Goal: Task Accomplishment & Management: Complete application form

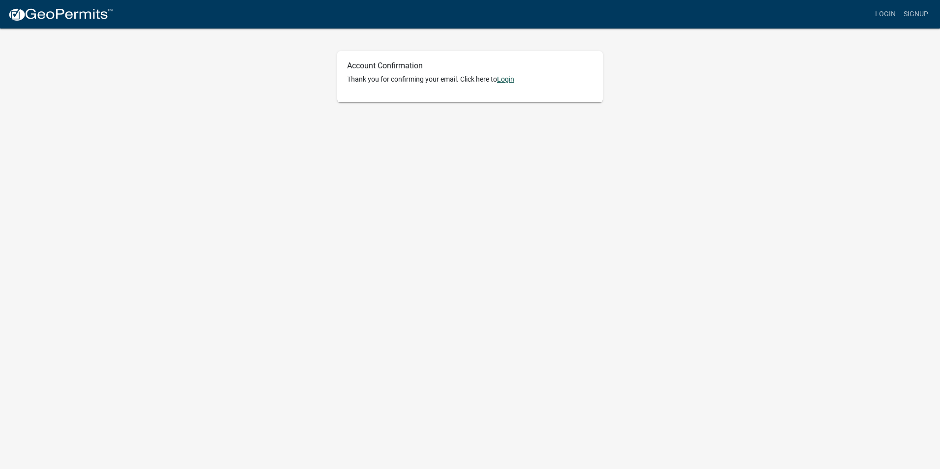
click at [510, 82] on link "Login" at bounding box center [505, 79] width 17 height 8
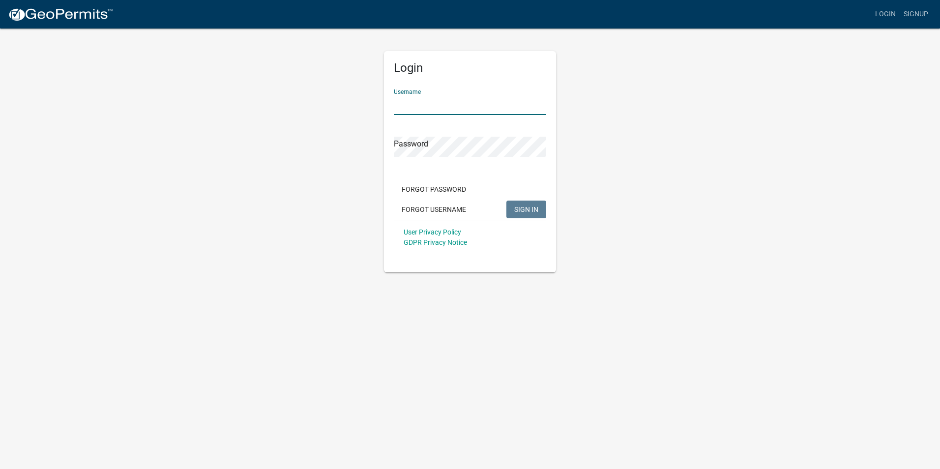
click at [461, 105] on input "Username" at bounding box center [470, 105] width 152 height 20
type input "Prosper1431"
click at [521, 209] on span "SIGN IN" at bounding box center [526, 209] width 24 height 8
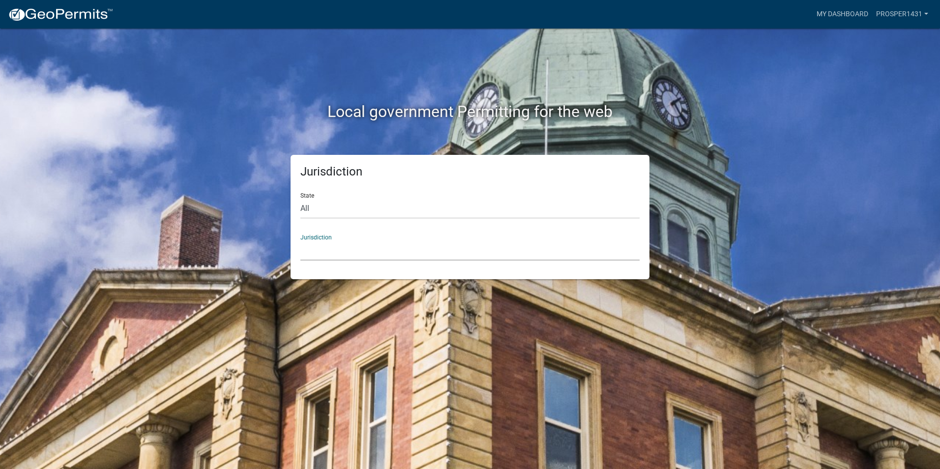
click at [351, 248] on select "[GEOGRAPHIC_DATA], [US_STATE] [GEOGRAPHIC_DATA], [US_STATE][PERSON_NAME][GEOGRA…" at bounding box center [469, 250] width 339 height 20
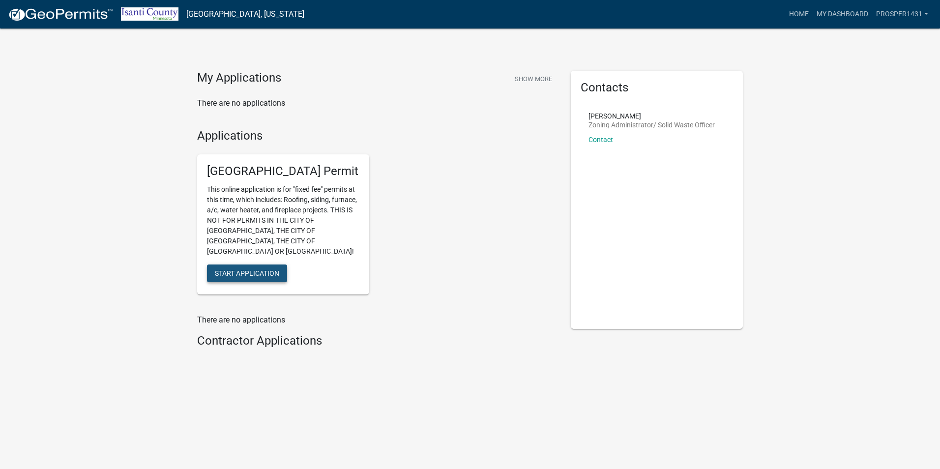
click at [264, 269] on span "Start Application" at bounding box center [247, 273] width 64 height 8
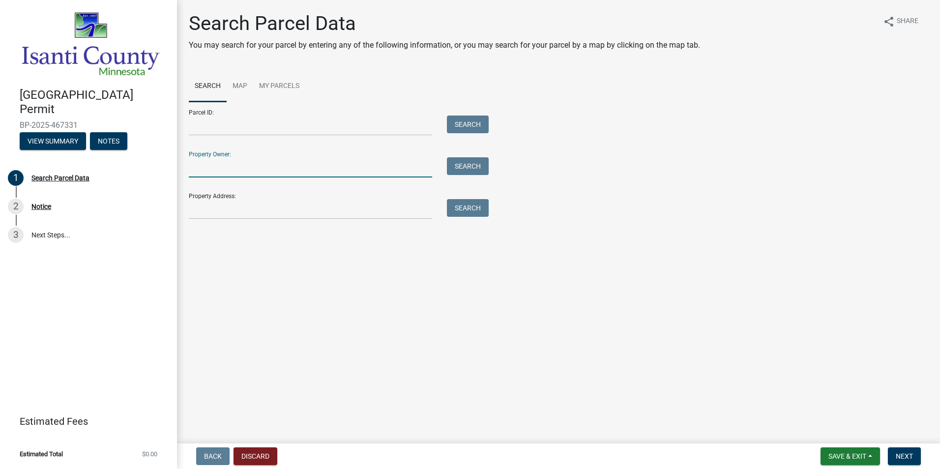
click at [260, 165] on input "Property Owner:" at bounding box center [310, 167] width 243 height 20
type input "dairi"
click at [460, 168] on button "Search" at bounding box center [468, 166] width 42 height 18
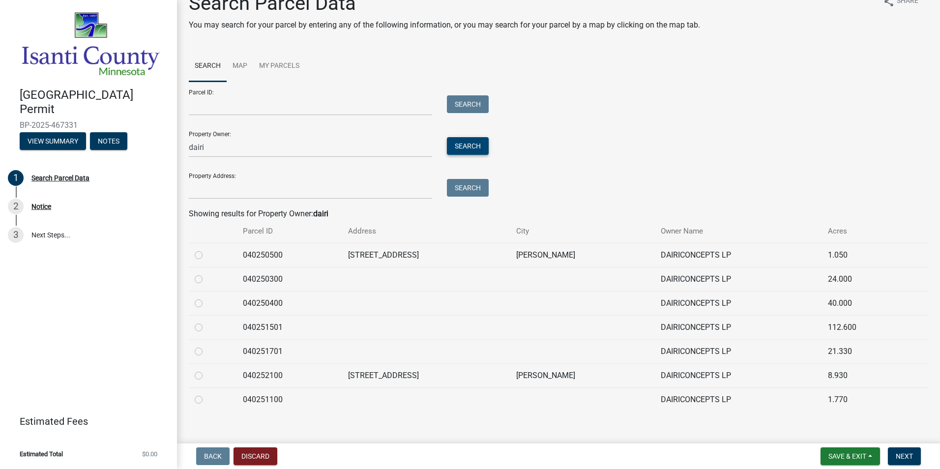
scroll to position [30, 0]
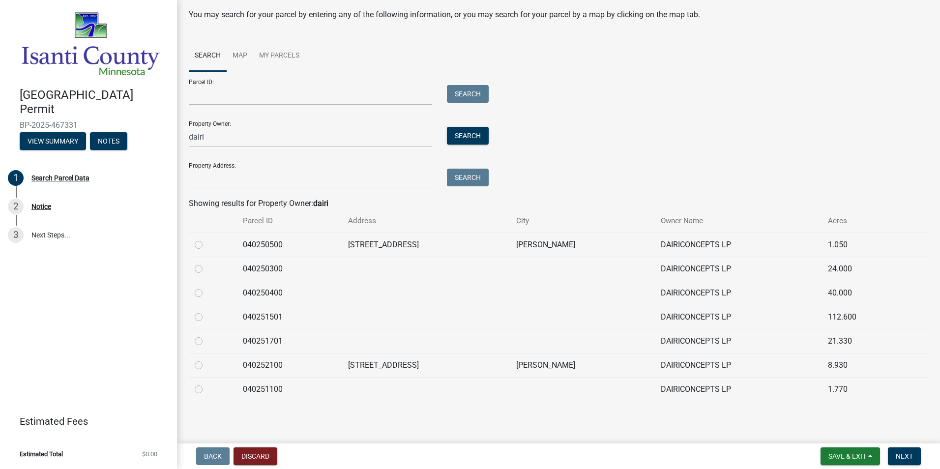
click at [206, 359] on label at bounding box center [206, 359] width 0 height 0
click at [206, 366] on input "radio" at bounding box center [209, 362] width 6 height 6
radio input "true"
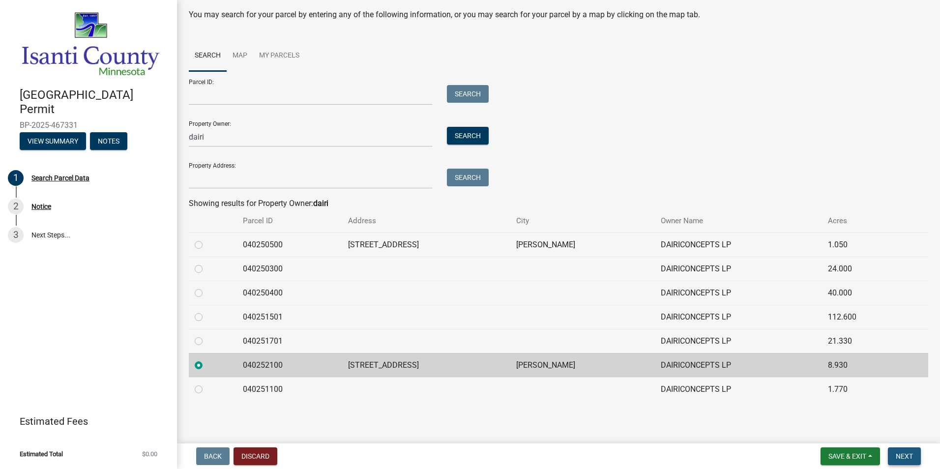
click at [901, 457] on span "Next" at bounding box center [904, 456] width 17 height 8
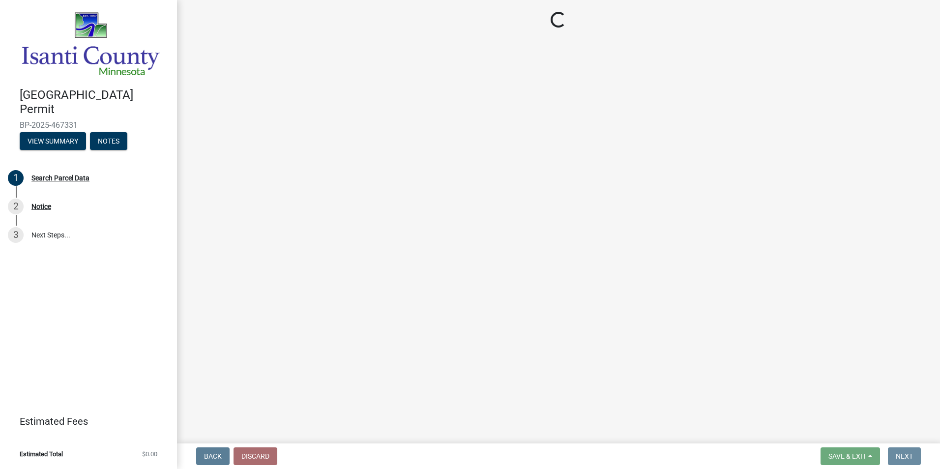
scroll to position [0, 0]
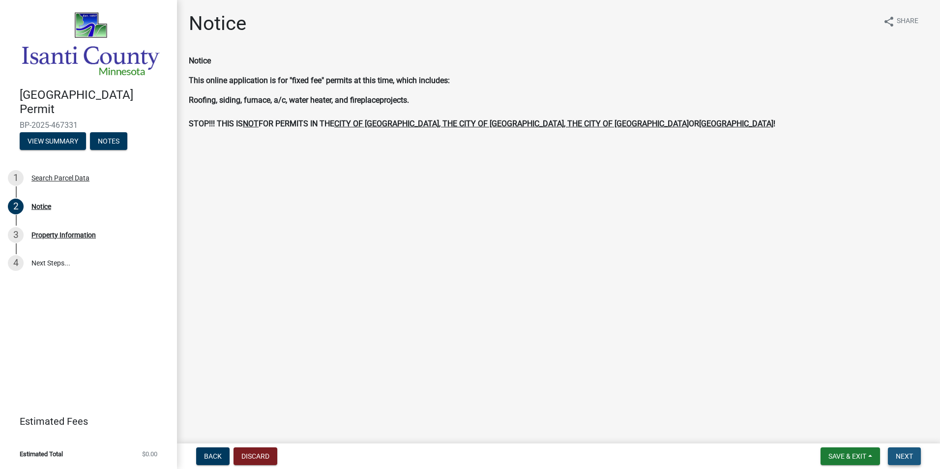
click at [903, 458] on span "Next" at bounding box center [904, 456] width 17 height 8
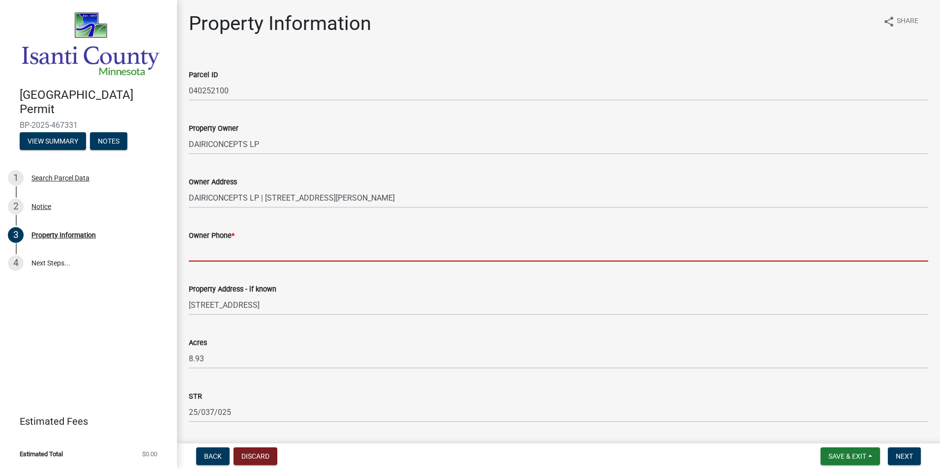
click at [252, 251] on input "Owner Phone *" at bounding box center [558, 251] width 739 height 20
click at [232, 250] on input "Owner Phone *" at bounding box center [558, 251] width 739 height 20
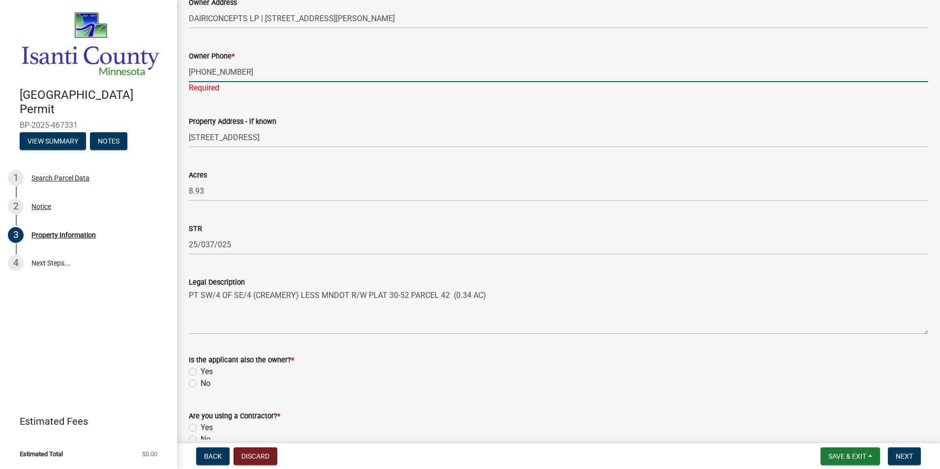
scroll to position [197, 0]
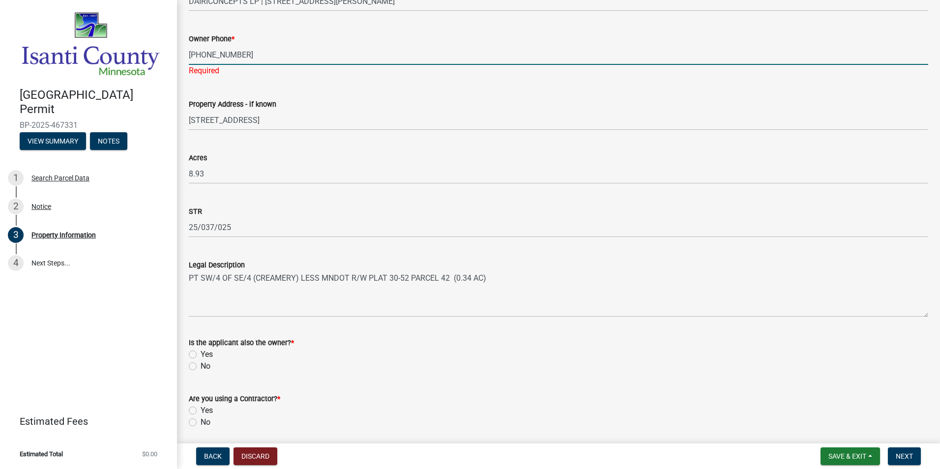
type input "[PHONE_NUMBER]"
click at [205, 365] on wm-data-entity-input "Is the applicant also the owner? * Yes No" at bounding box center [558, 353] width 739 height 56
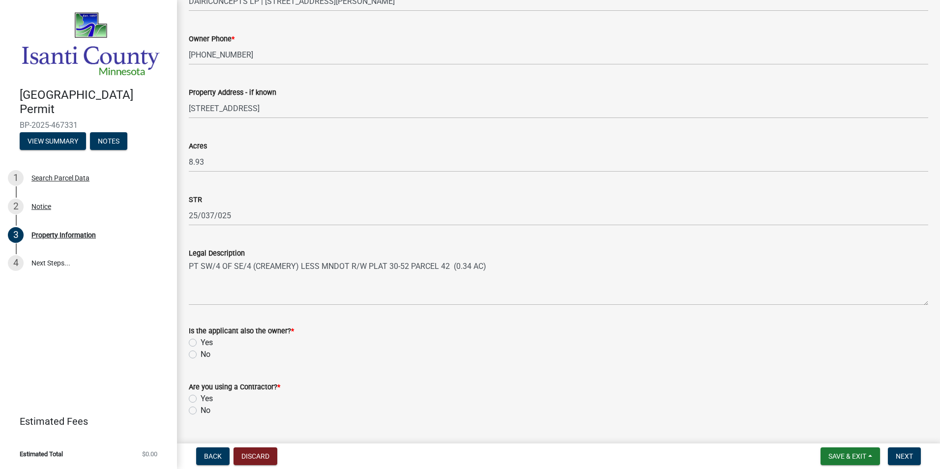
click at [201, 357] on label "No" at bounding box center [206, 355] width 10 height 12
click at [201, 355] on input "No" at bounding box center [204, 352] width 6 height 6
radio input "true"
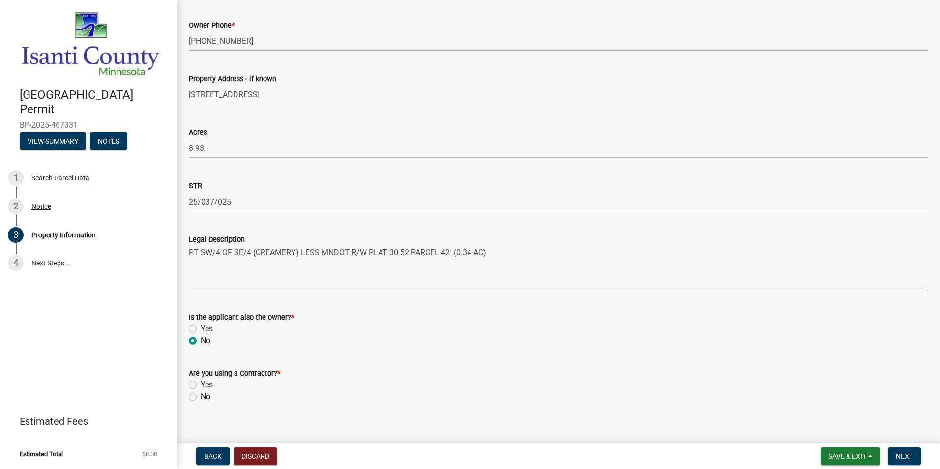
scroll to position [221, 0]
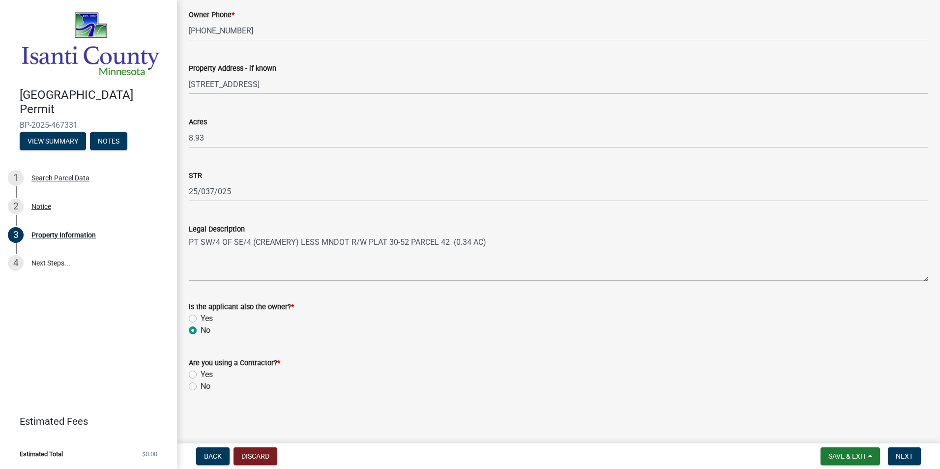
click at [201, 387] on label "No" at bounding box center [206, 386] width 10 height 12
click at [201, 387] on input "No" at bounding box center [204, 383] width 6 height 6
radio input "true"
click at [902, 456] on span "Next" at bounding box center [904, 456] width 17 height 8
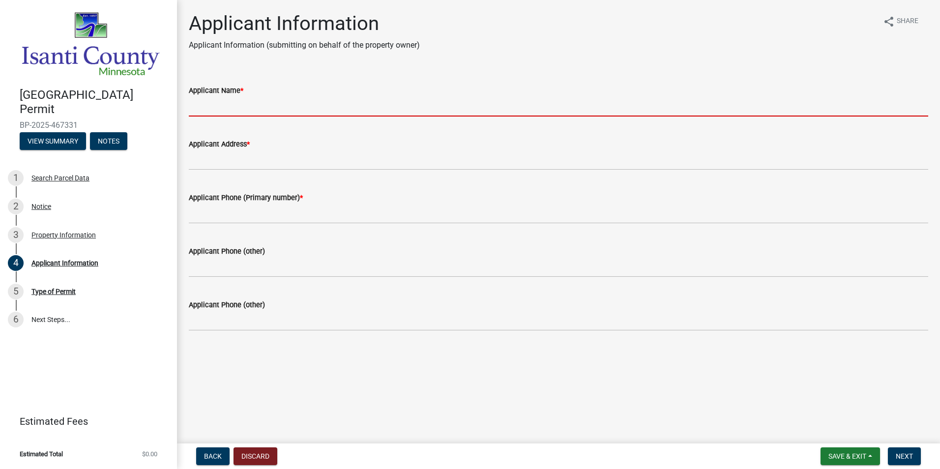
click at [231, 109] on input "Applicant Name *" at bounding box center [558, 106] width 739 height 20
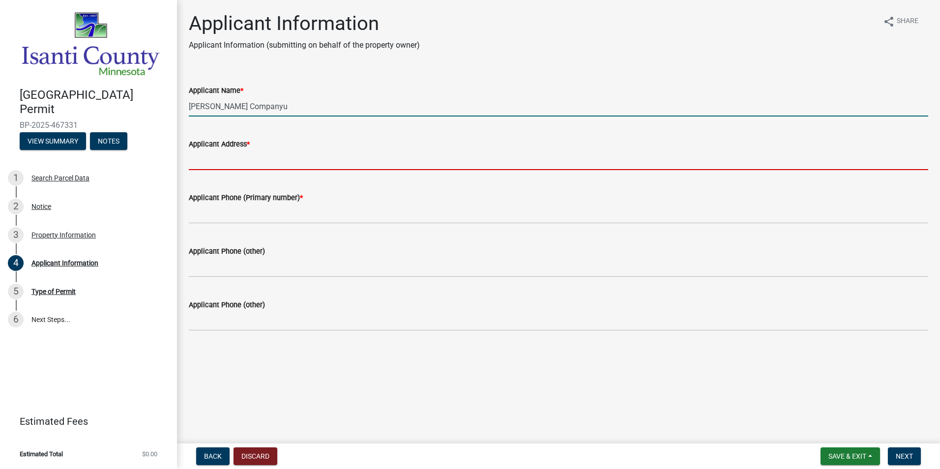
click at [292, 111] on input "[PERSON_NAME] Companyu" at bounding box center [558, 106] width 739 height 20
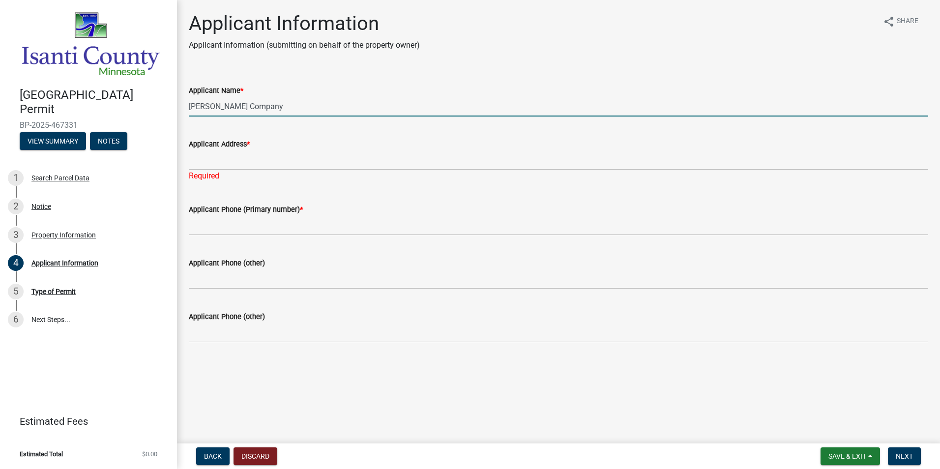
type input "[PERSON_NAME] Company"
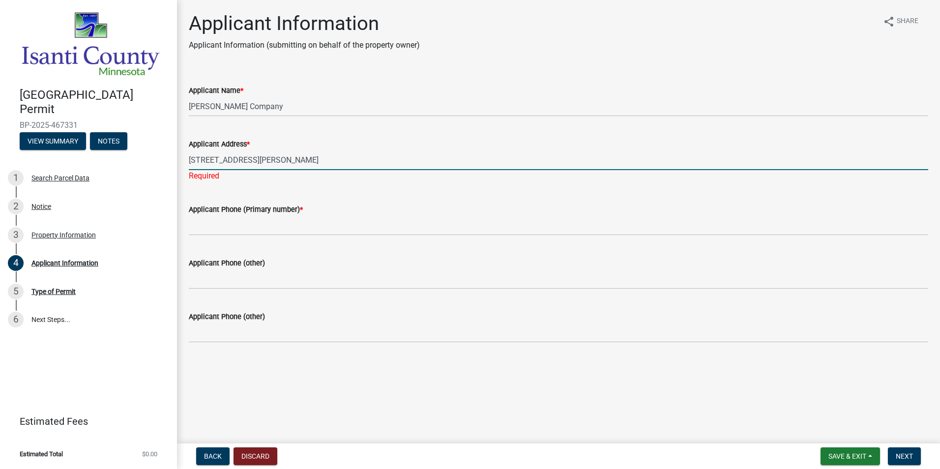
type input "[STREET_ADDRESS][PERSON_NAME]"
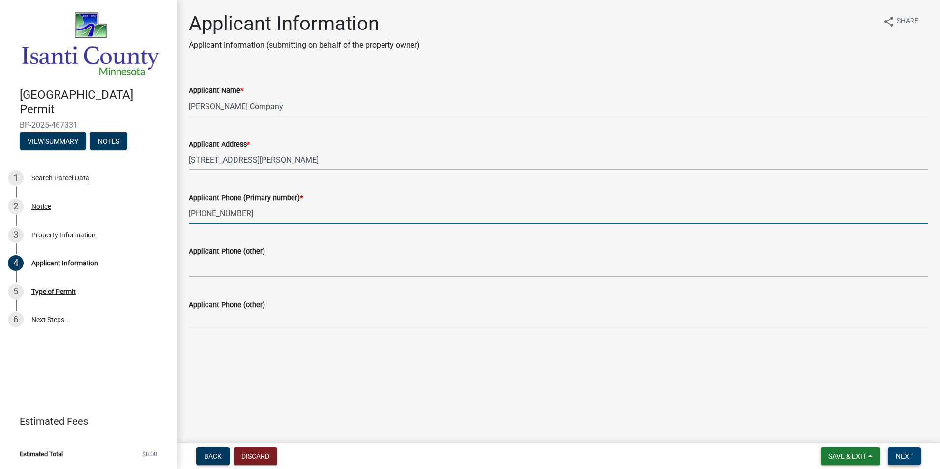
type input "[PHONE_NUMBER]"
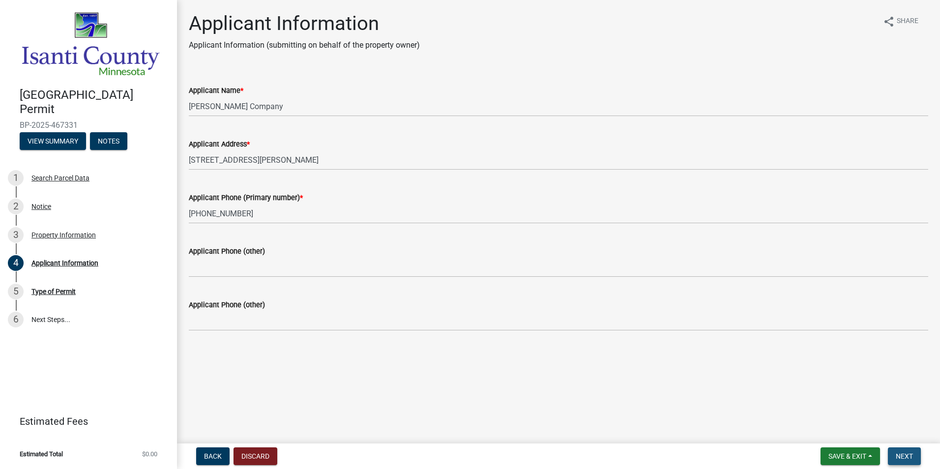
click at [906, 454] on span "Next" at bounding box center [904, 456] width 17 height 8
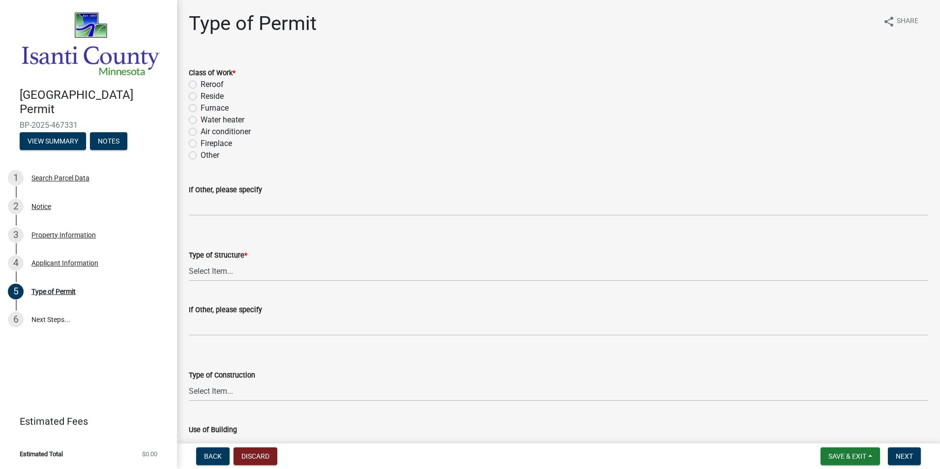
click at [201, 82] on label "Reroof" at bounding box center [212, 85] width 23 height 12
click at [201, 82] on input "Reroof" at bounding box center [204, 82] width 6 height 6
radio input "true"
click at [242, 270] on select "Select Item... Accessory Commercial Single Family Agricultural Other N/A" at bounding box center [558, 271] width 739 height 20
click at [189, 261] on select "Select Item... Accessory Commercial Single Family Agricultural Other N/A" at bounding box center [558, 271] width 739 height 20
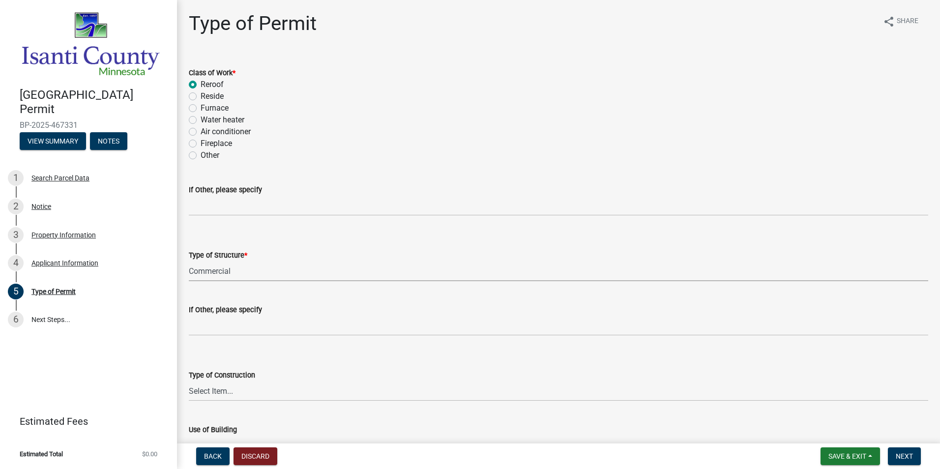
select select "f1b7e8e8-506d-459d-a6d5-ff93abf830f2"
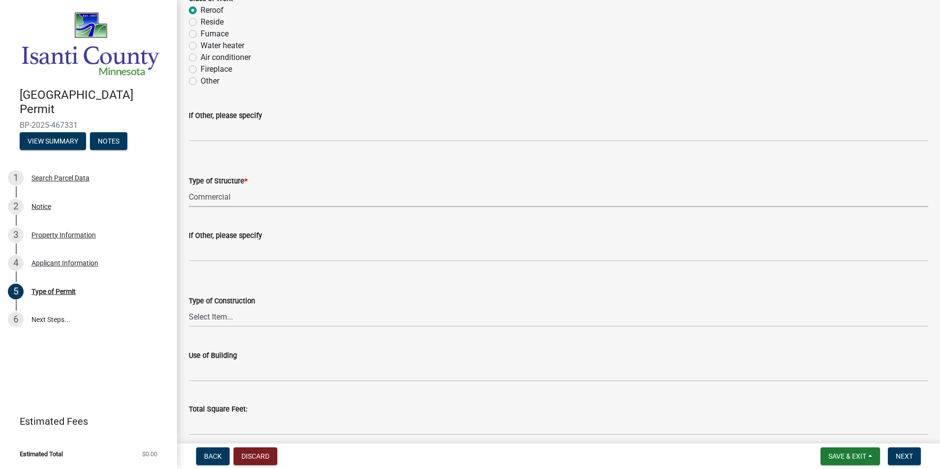
scroll to position [98, 0]
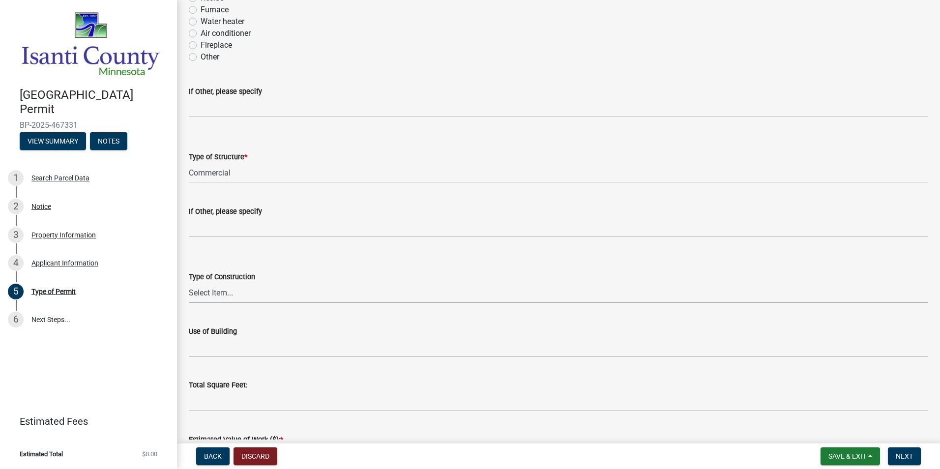
click at [233, 294] on select "Select Item... Wood Frame Masonry Metal Manufactured Modular Other" at bounding box center [558, 293] width 739 height 20
click at [189, 283] on select "Select Item... Wood Frame Masonry Metal Manufactured Modular Other" at bounding box center [558, 293] width 739 height 20
select select "a691f4d9-d792-4a81-9aa8-4e485302aa27"
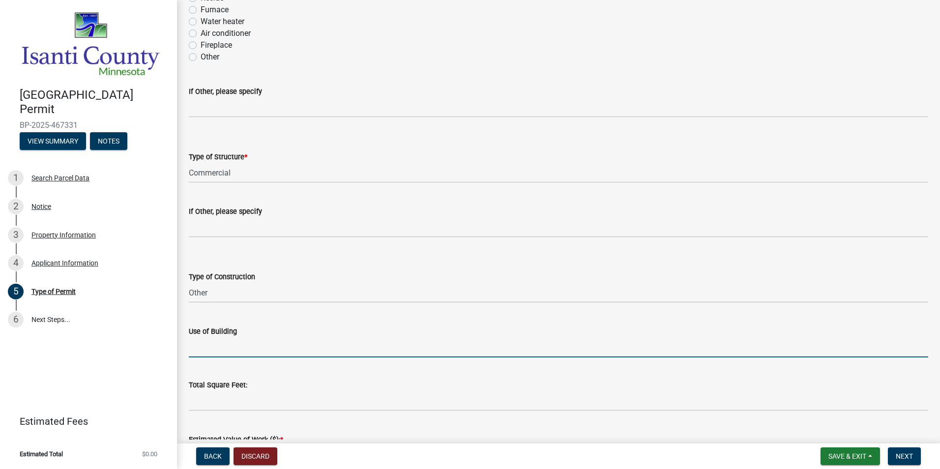
click at [210, 352] on input "Use of Building" at bounding box center [558, 347] width 739 height 20
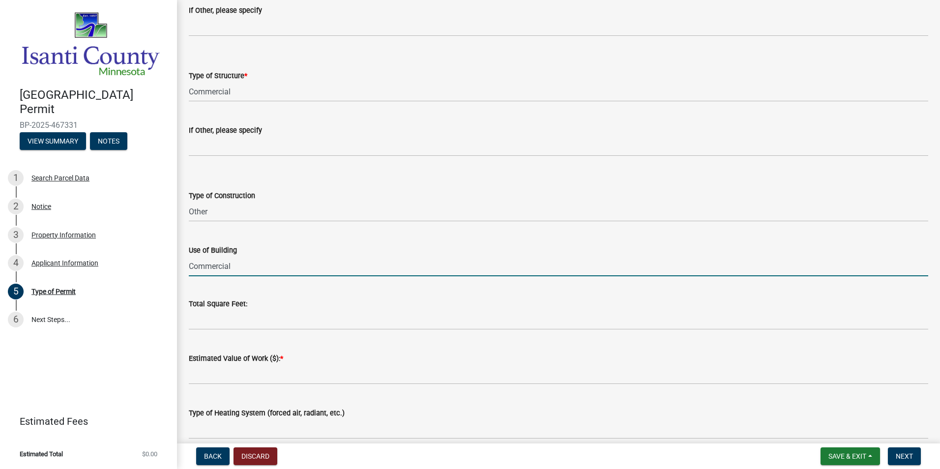
scroll to position [197, 0]
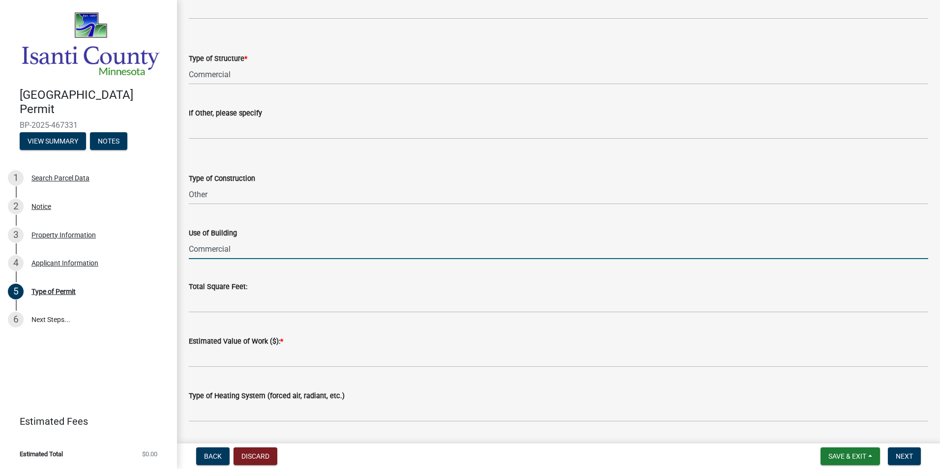
type input "Commercial"
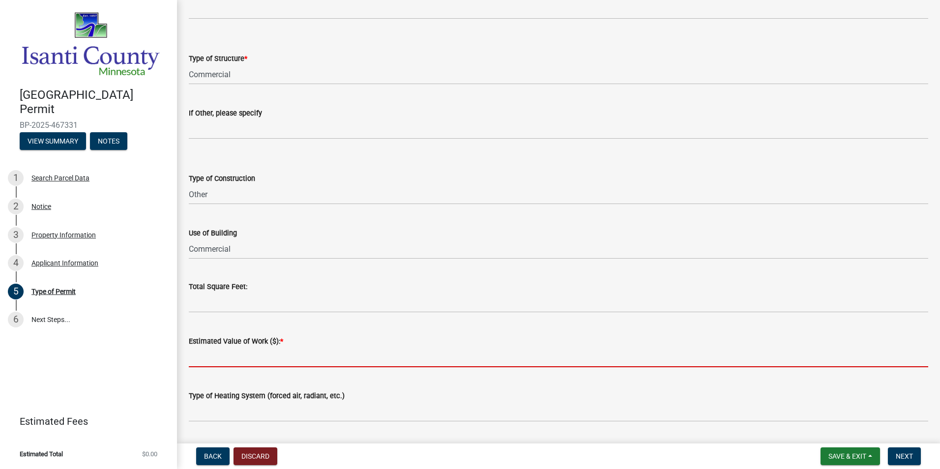
click at [215, 364] on input "text" at bounding box center [558, 357] width 739 height 20
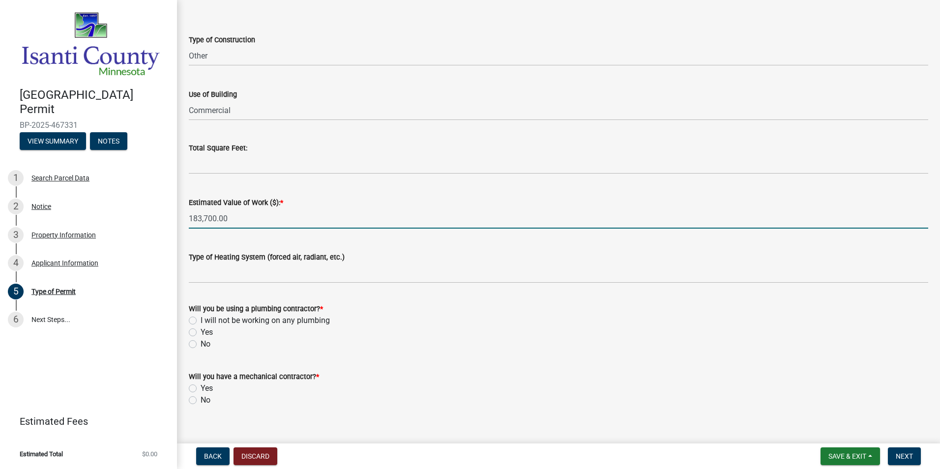
scroll to position [344, 0]
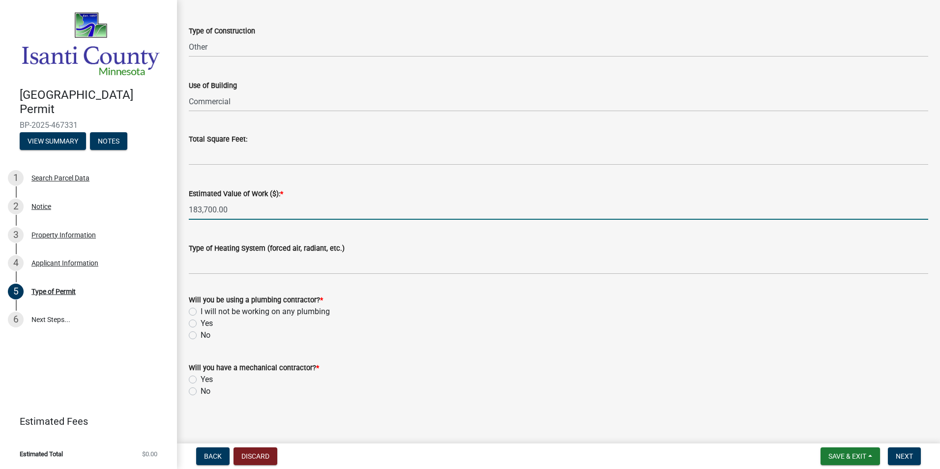
type input "183700"
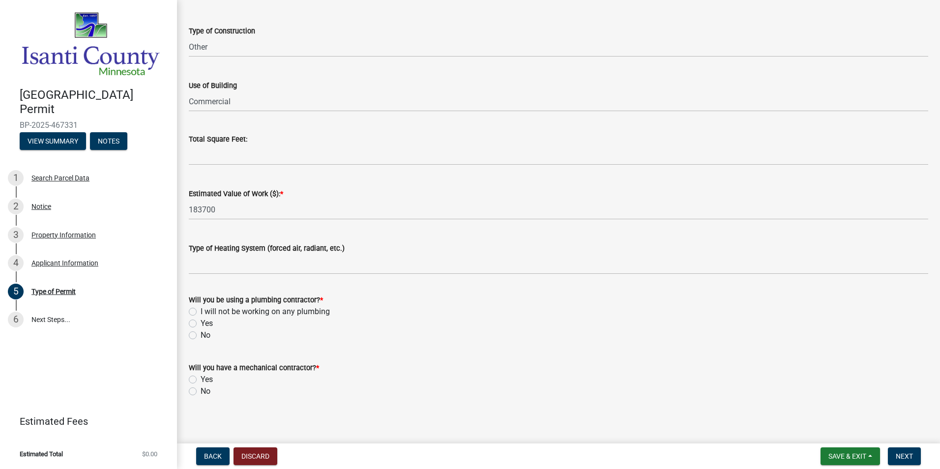
click at [201, 337] on label "No" at bounding box center [206, 335] width 10 height 12
click at [201, 336] on input "No" at bounding box center [204, 332] width 6 height 6
radio input "true"
click at [201, 391] on label "No" at bounding box center [206, 391] width 10 height 12
click at [201, 391] on input "No" at bounding box center [204, 388] width 6 height 6
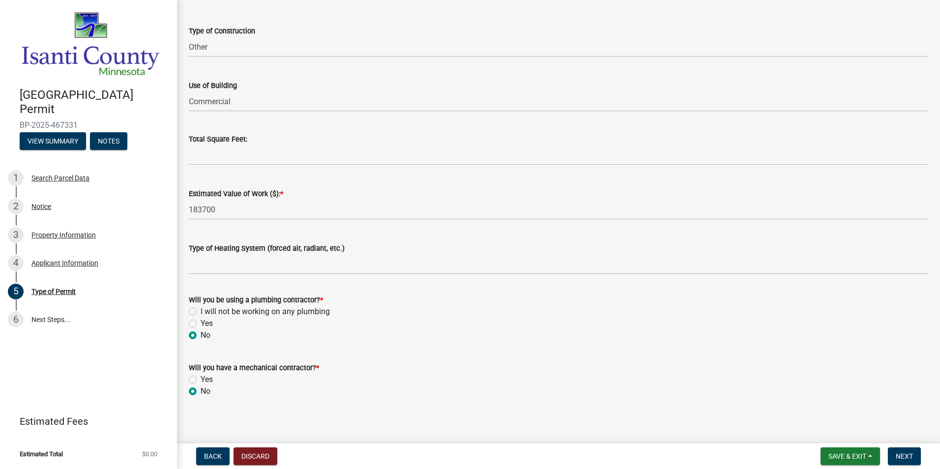
radio input "true"
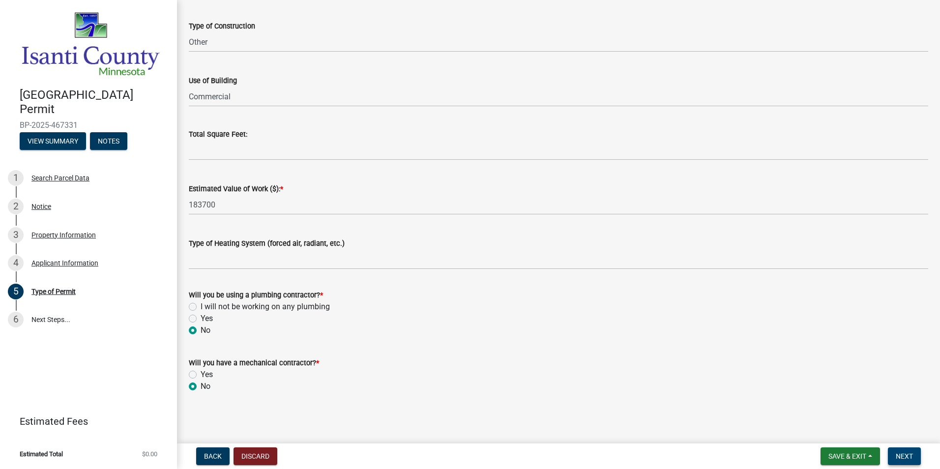
click at [908, 458] on span "Next" at bounding box center [904, 456] width 17 height 8
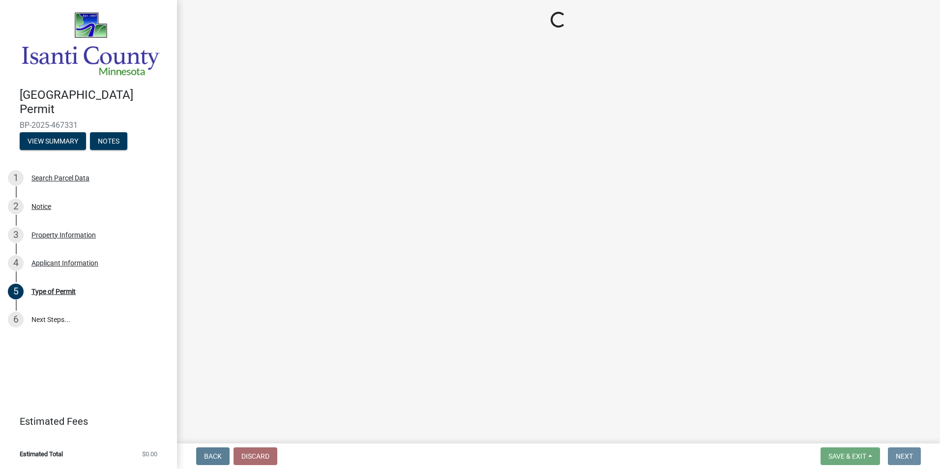
scroll to position [0, 0]
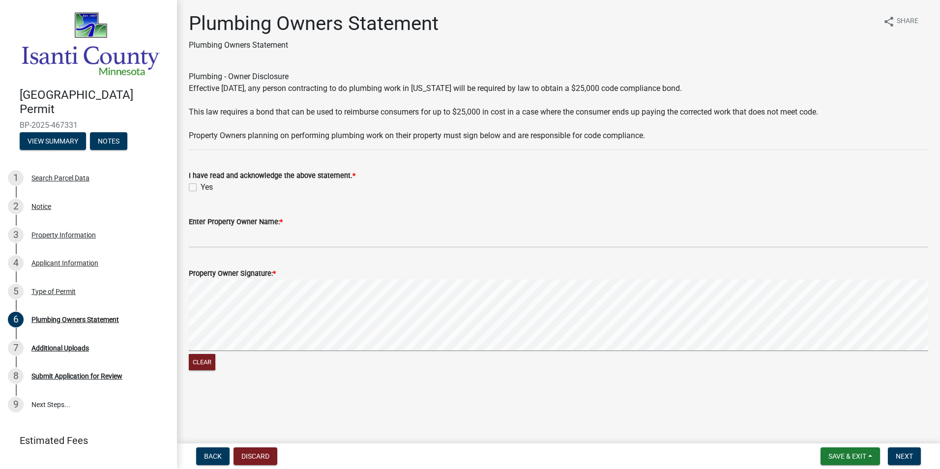
click at [201, 190] on label "Yes" at bounding box center [207, 187] width 12 height 12
click at [201, 188] on input "Yes" at bounding box center [204, 184] width 6 height 6
checkbox input "true"
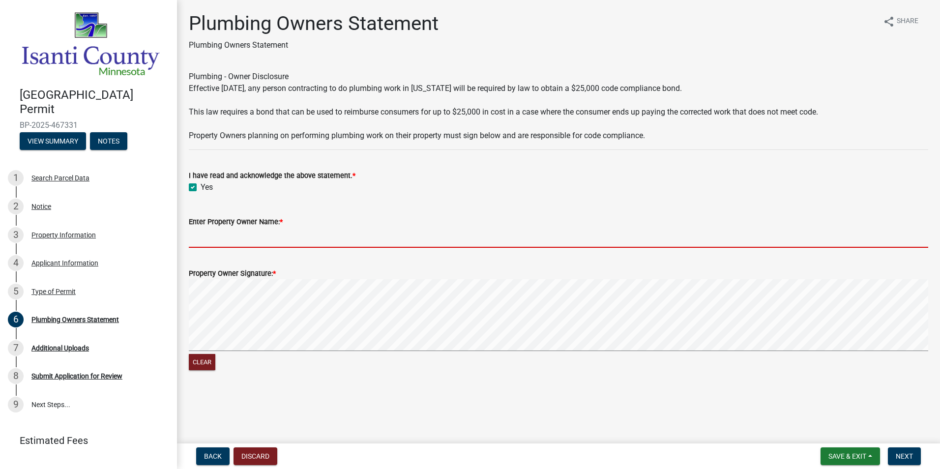
click at [217, 245] on input "Enter Property Owner Name: *" at bounding box center [558, 238] width 739 height 20
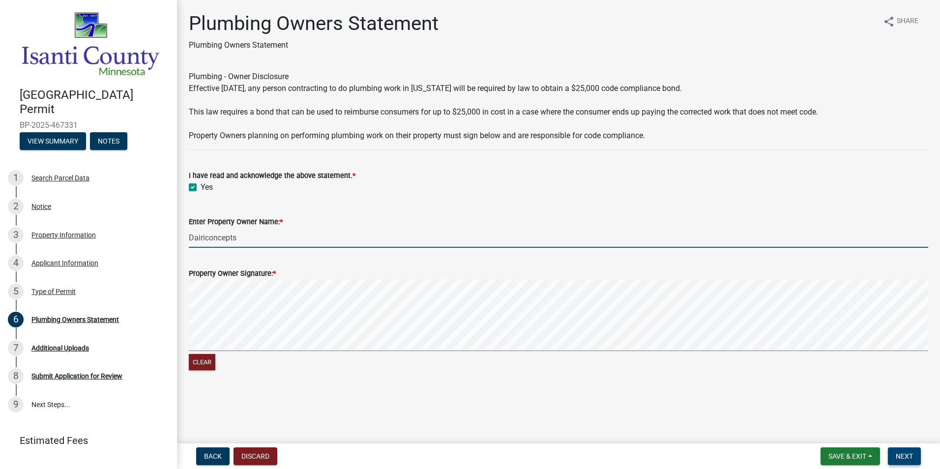
type input "Dairiconcepts"
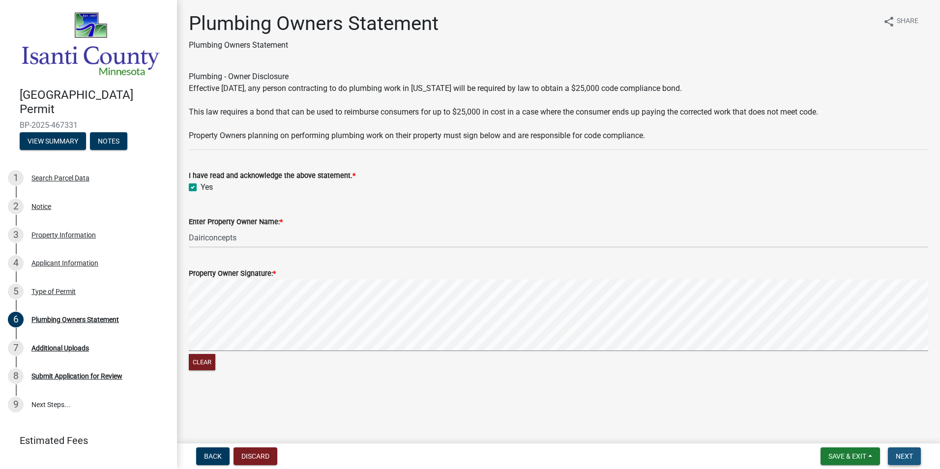
click at [909, 459] on span "Next" at bounding box center [904, 456] width 17 height 8
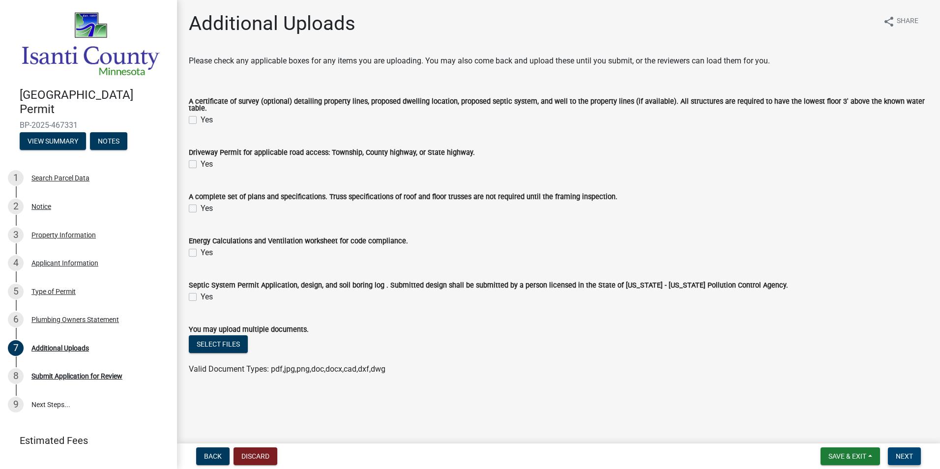
click at [904, 456] on span "Next" at bounding box center [904, 456] width 17 height 8
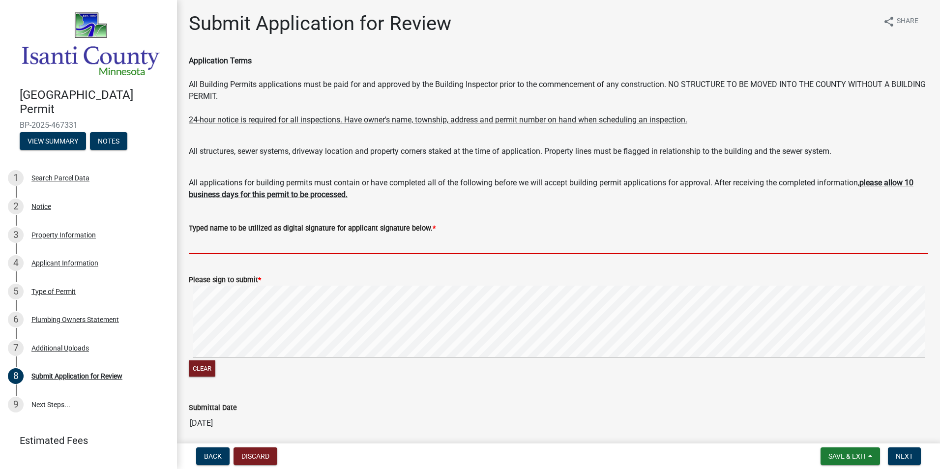
click at [237, 247] on input "Typed name to be utilized as digital signature for applicant signature below. *" at bounding box center [558, 244] width 739 height 20
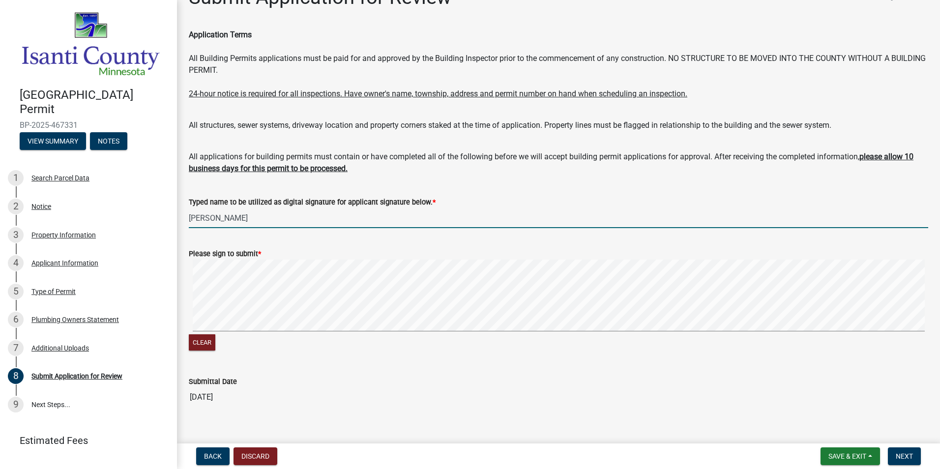
scroll to position [40, 0]
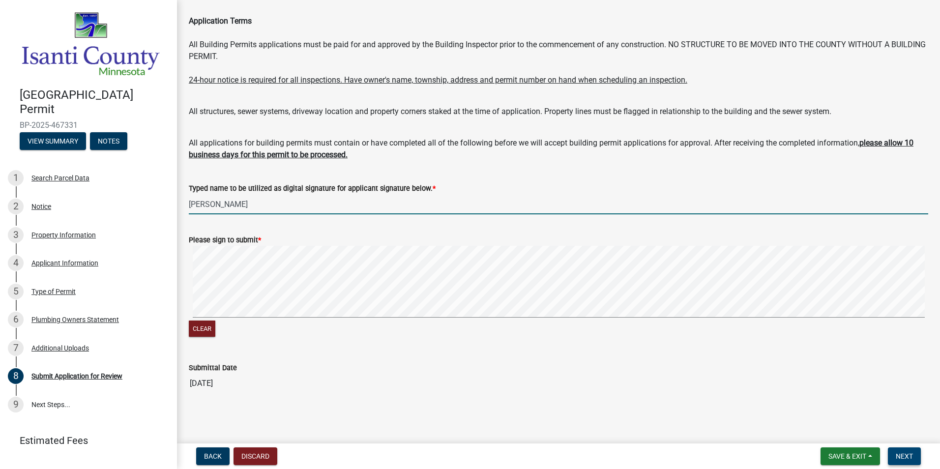
type input "[PERSON_NAME]"
click at [896, 455] on span "Next" at bounding box center [904, 456] width 17 height 8
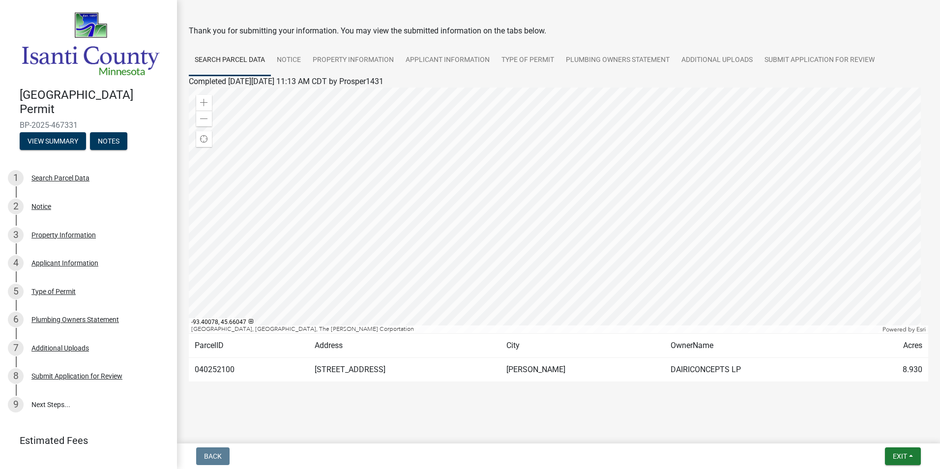
scroll to position [0, 0]
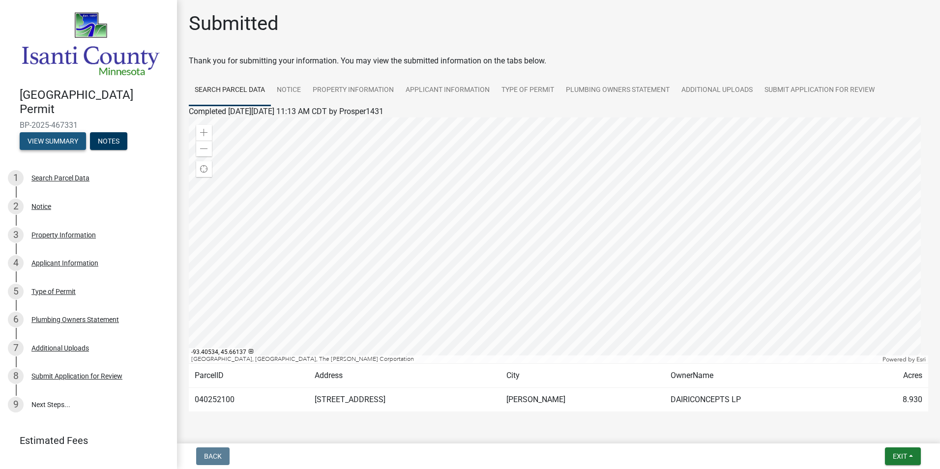
click at [71, 137] on button "View Summary" at bounding box center [53, 141] width 66 height 18
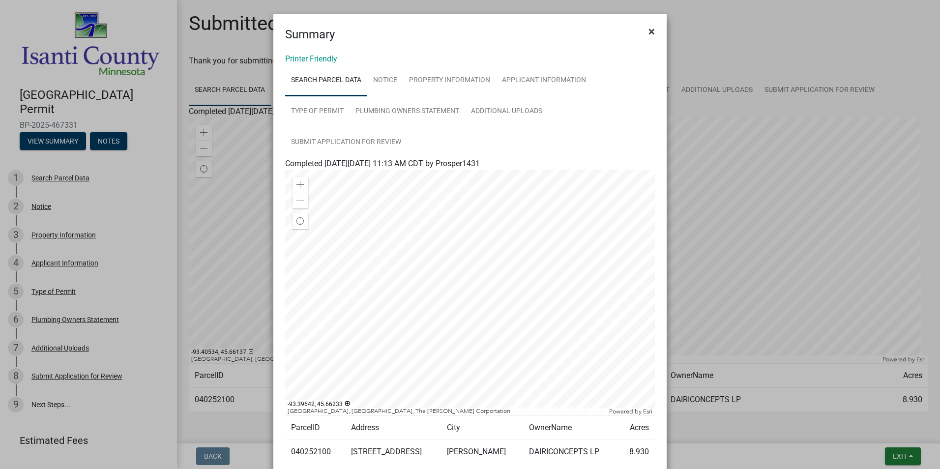
drag, startPoint x: 647, startPoint y: 31, endPoint x: 642, endPoint y: 33, distance: 5.9
click at [648, 30] on span "×" at bounding box center [651, 32] width 6 height 14
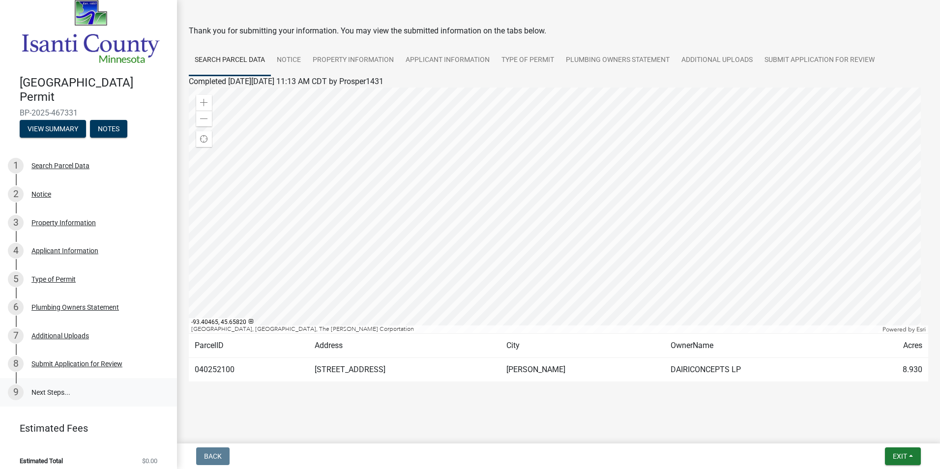
scroll to position [16, 0]
